Goal: Task Accomplishment & Management: Manage account settings

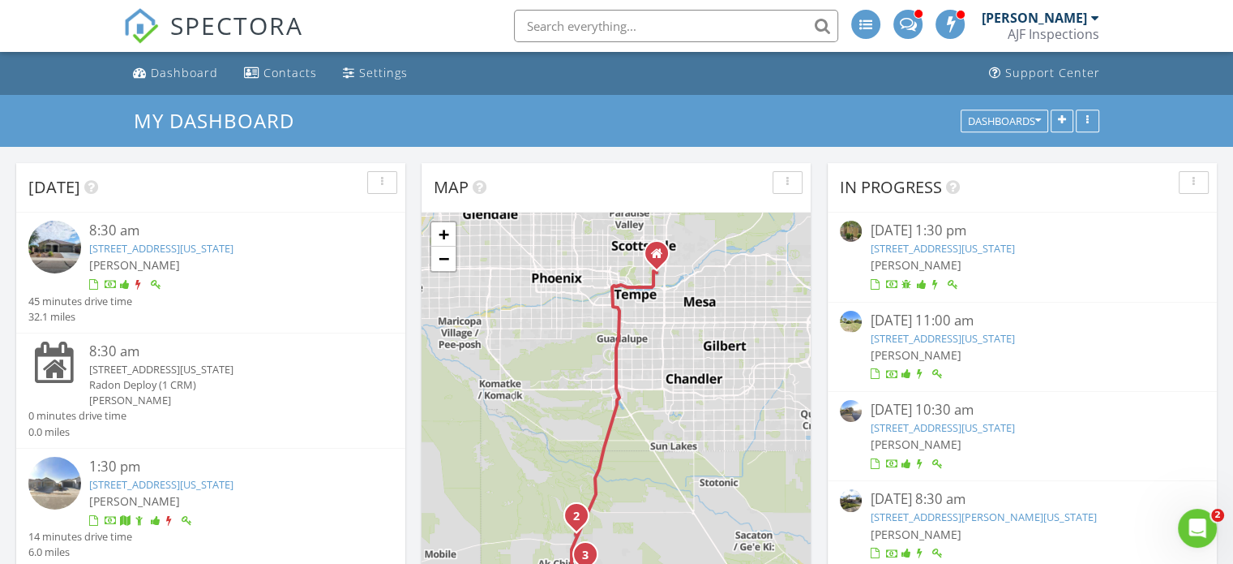
click at [234, 247] on link "43958 W Stonecreek Road , Maricopa, Arizona 85139" at bounding box center [161, 248] width 144 height 15
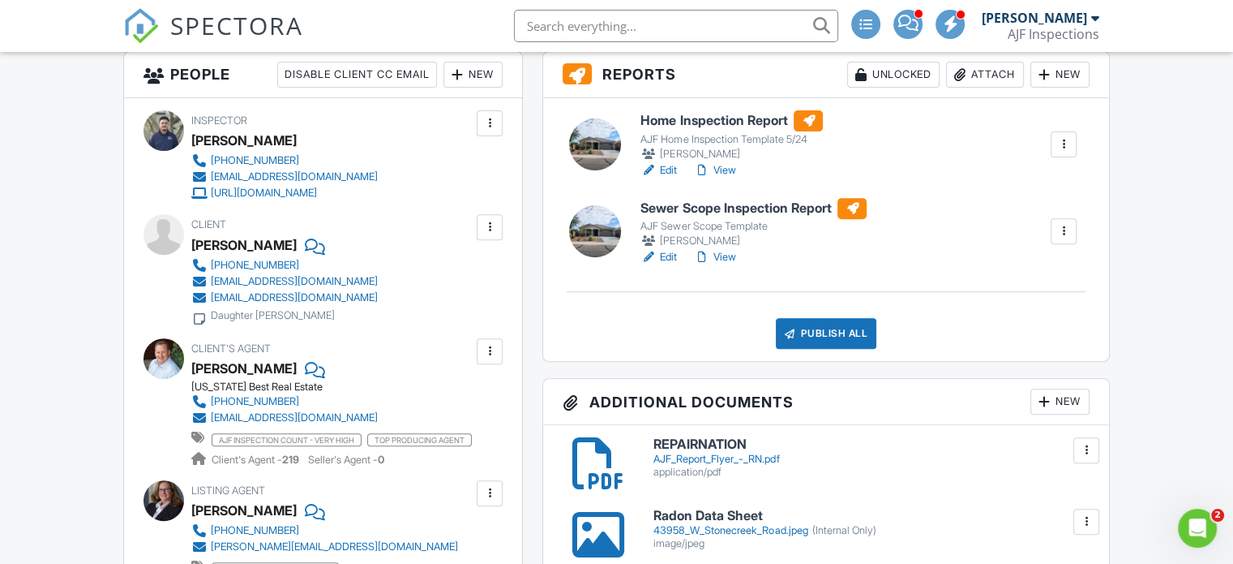
scroll to position [568, 0]
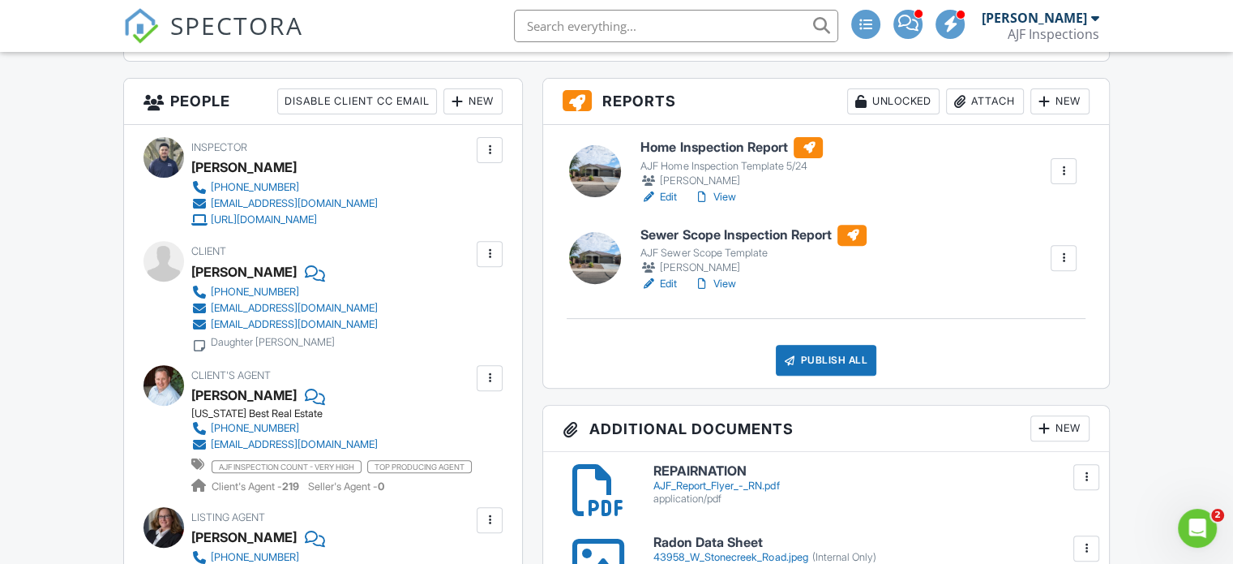
click at [732, 194] on link "View" at bounding box center [714, 197] width 42 height 16
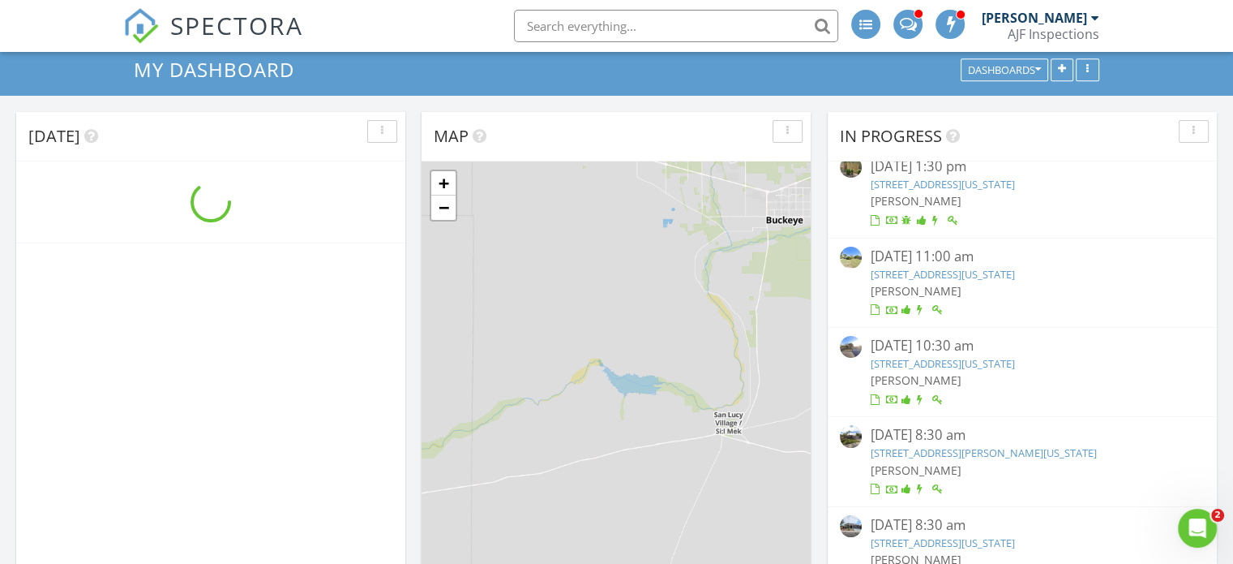
scroll to position [26, 0]
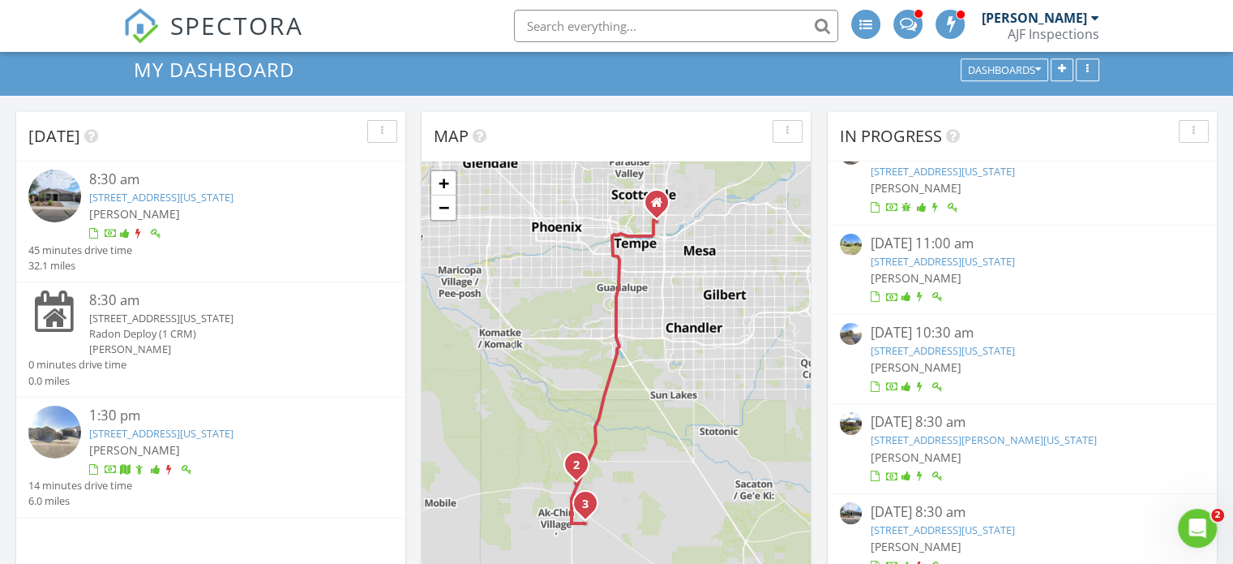
click at [213, 188] on div "8:30 am 43958 W Stonecreek Road , Maricopa, Arizona 85139 Hector Jaramillo" at bounding box center [226, 205] width 274 height 72
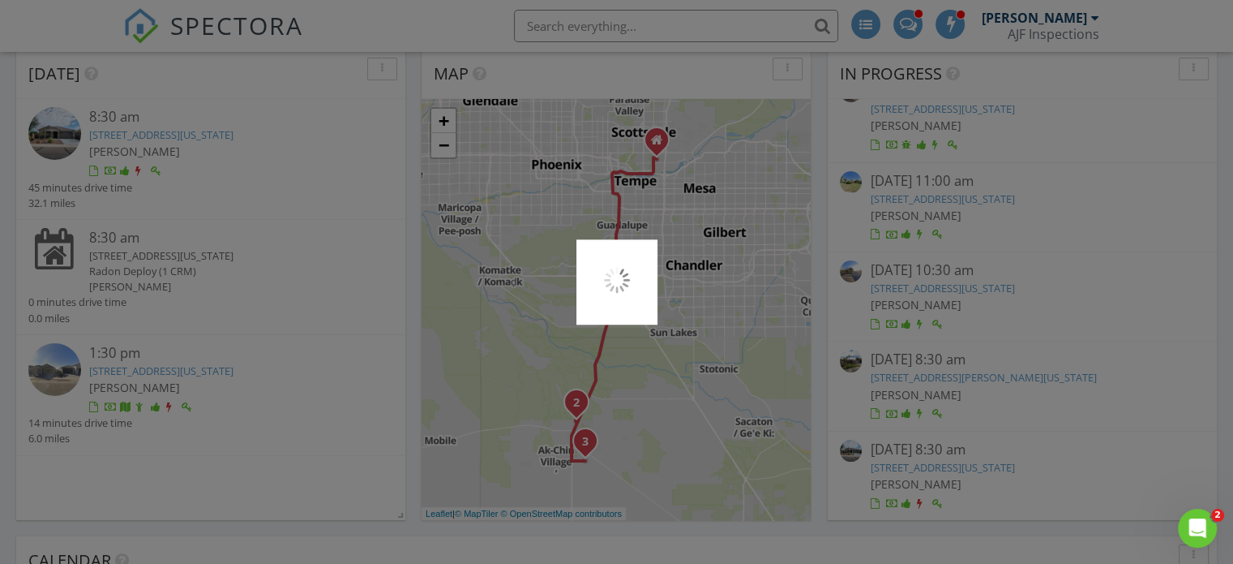
scroll to position [213, 0]
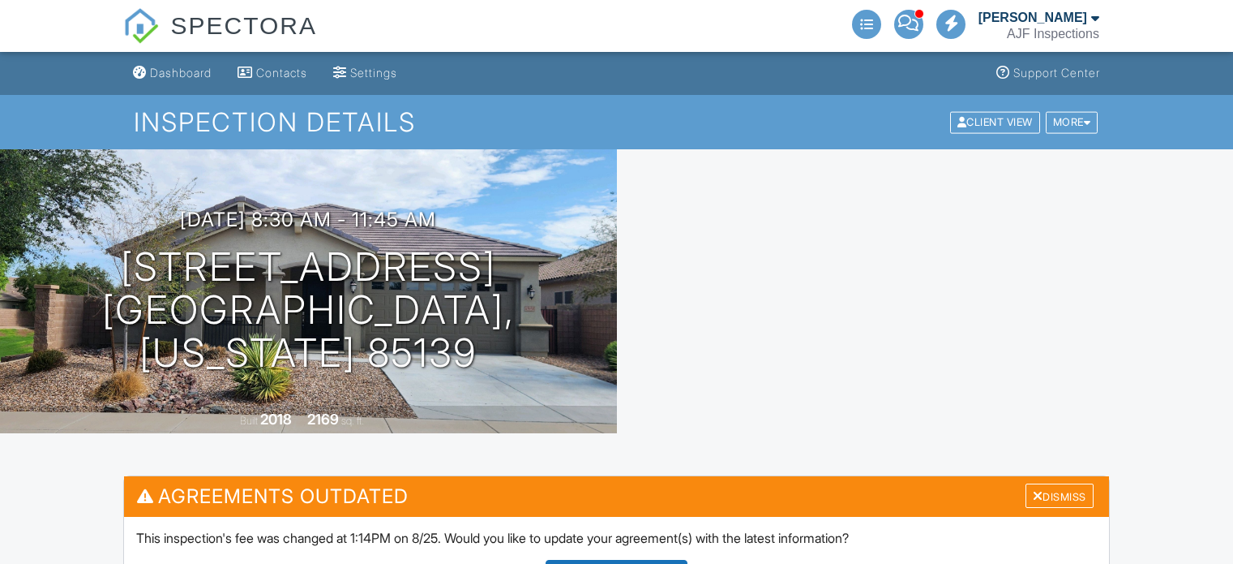
click at [980, 517] on div "This inspection's fee was changed at 1:14PM on 8/25. Would you like to update y…" at bounding box center [616, 573] width 985 height 112
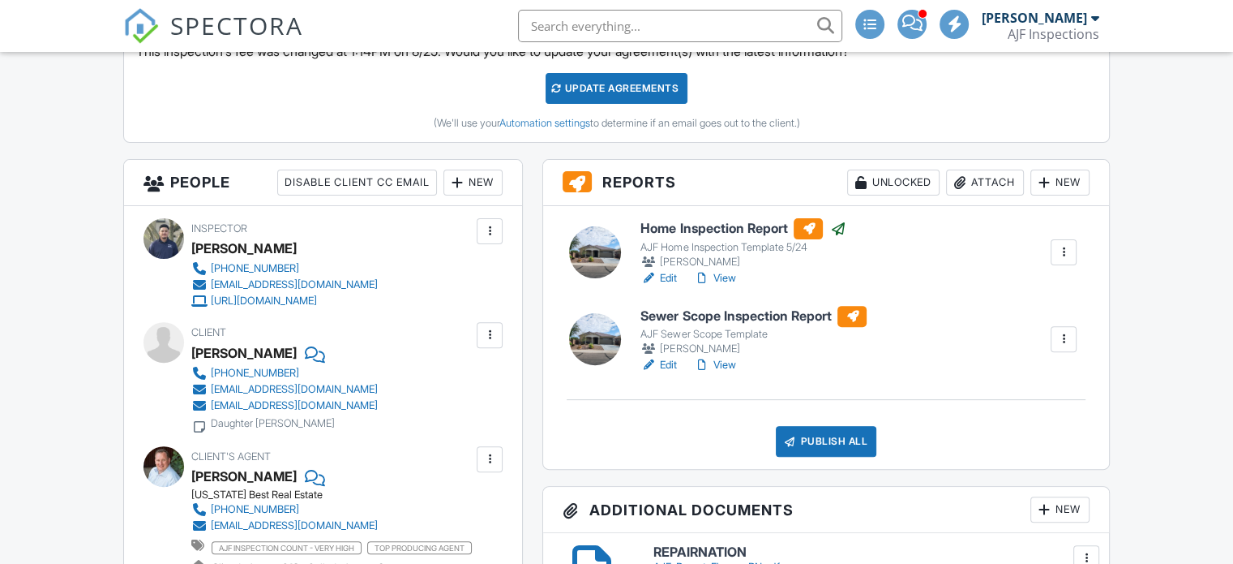
click at [973, 182] on div "Attach" at bounding box center [985, 182] width 78 height 26
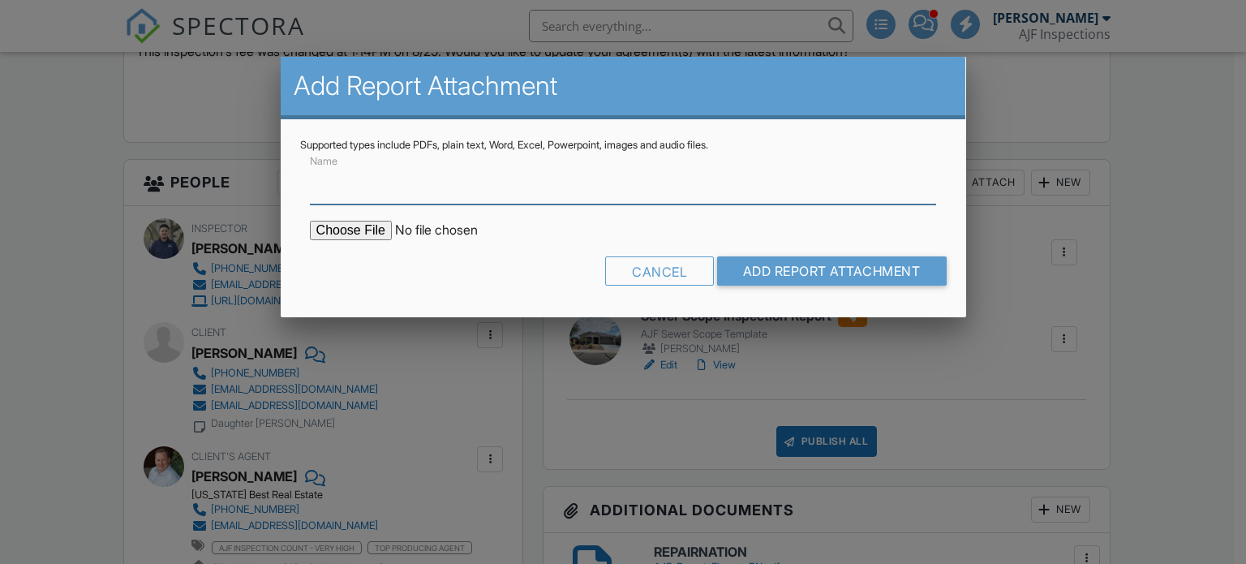
click at [409, 201] on input "Name" at bounding box center [623, 185] width 627 height 40
click at [406, 191] on input "Name" at bounding box center [623, 185] width 627 height 40
type input "Termite Report"
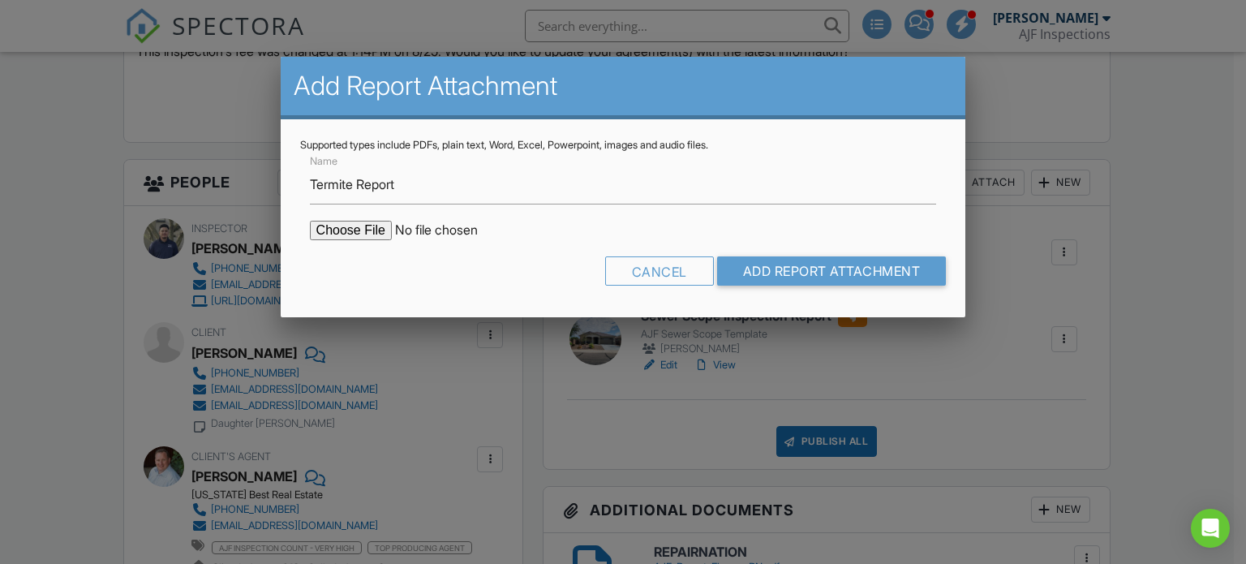
click at [357, 238] on input "file" at bounding box center [448, 230] width 276 height 19
type input "C:\fakepath\Sent_WDIIR Inspection NO Evide (78).pdf"
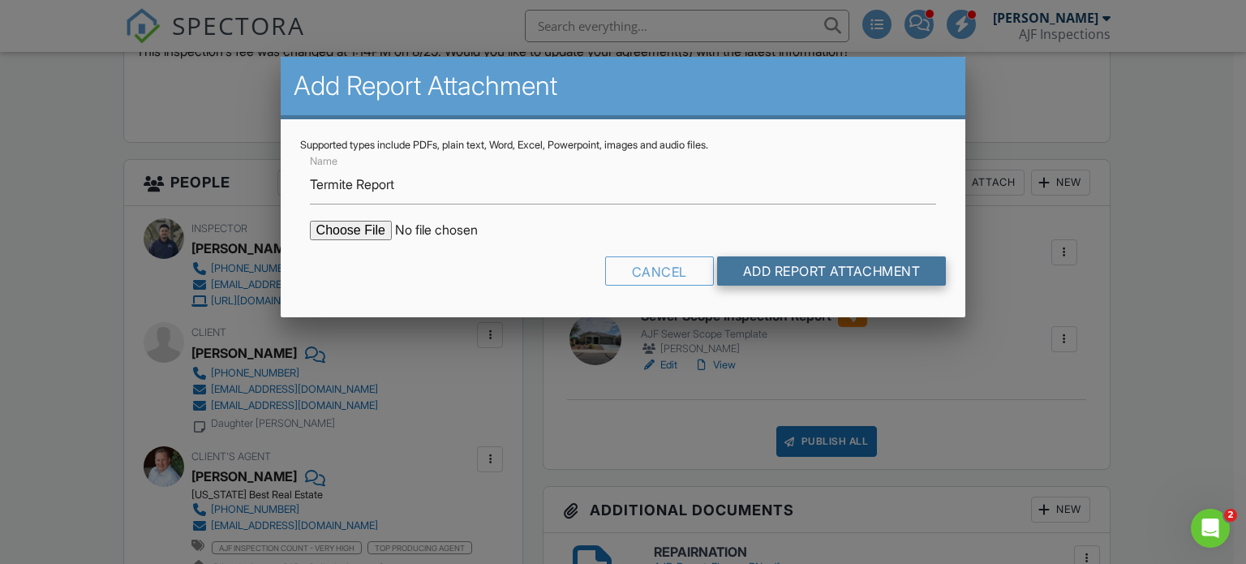
click at [786, 268] on input "Add Report Attachment" at bounding box center [831, 270] width 229 height 29
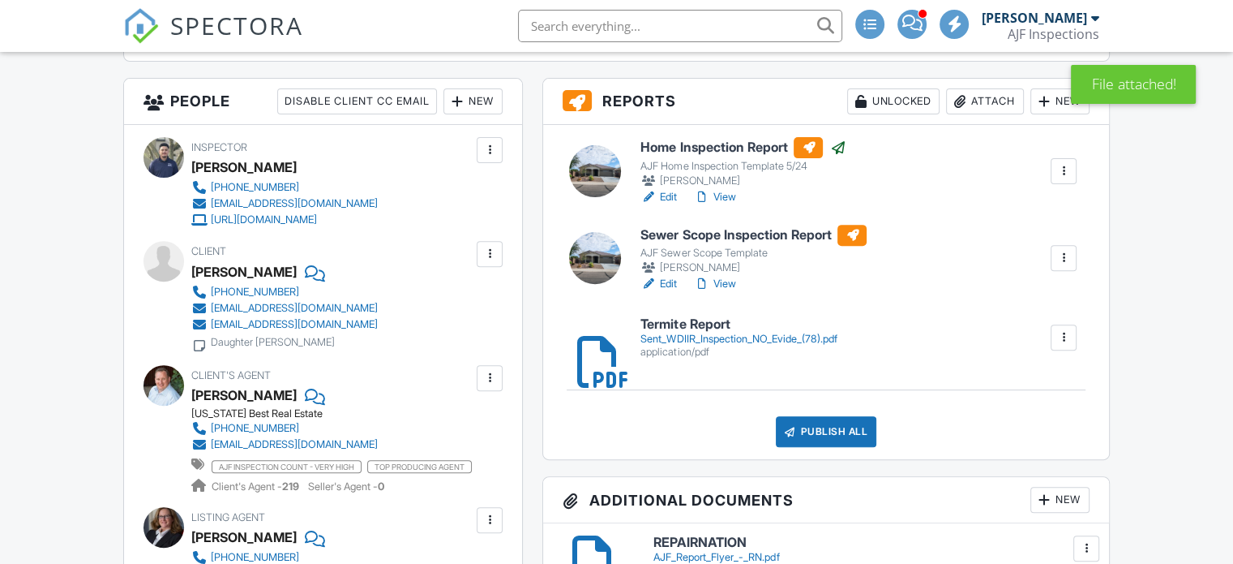
click at [728, 195] on link "View" at bounding box center [714, 197] width 42 height 16
